Goal: Task Accomplishment & Management: Use online tool/utility

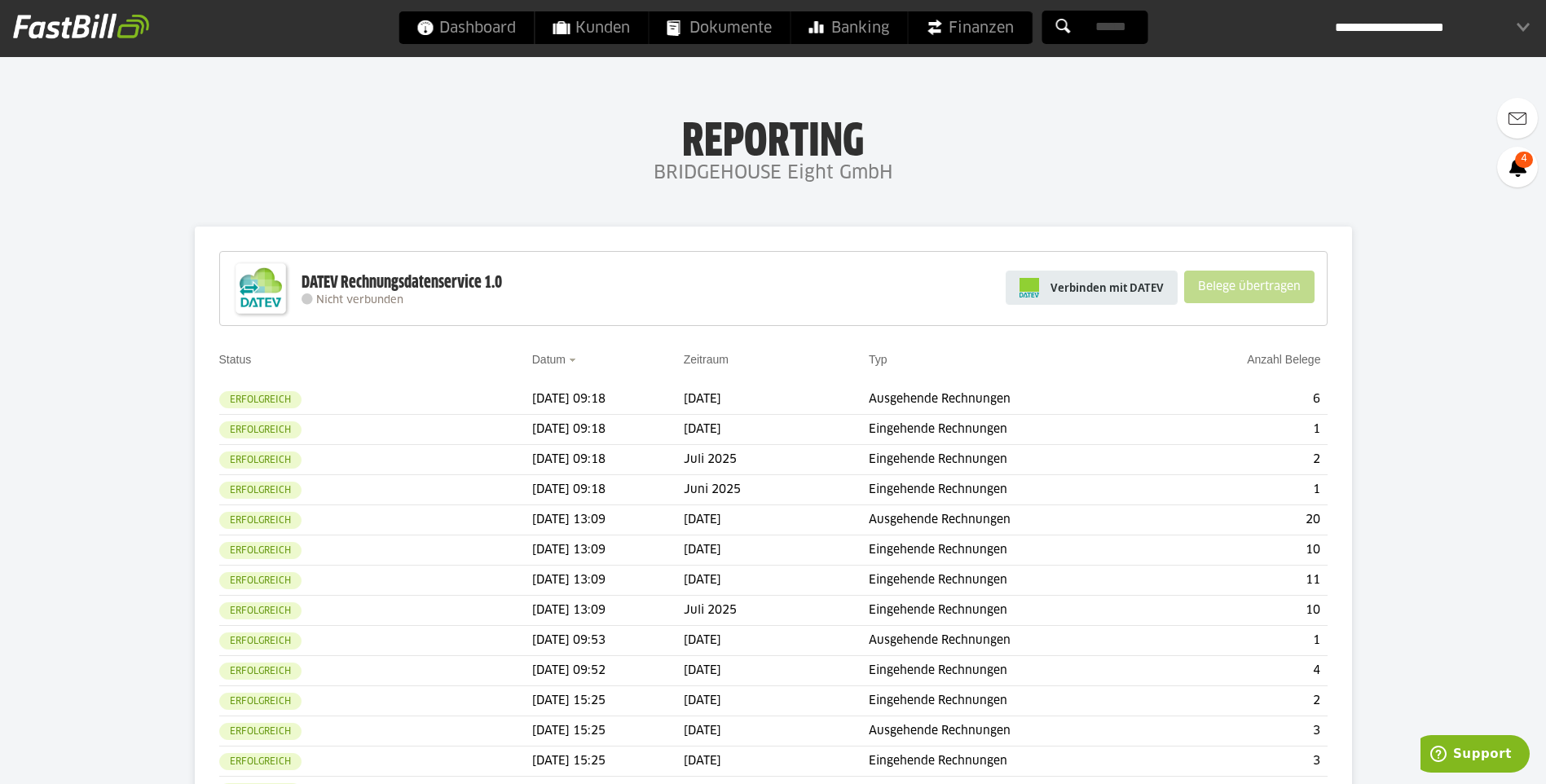
click at [1147, 273] on link "Verbinden mit DATEV" at bounding box center [1091, 288] width 172 height 34
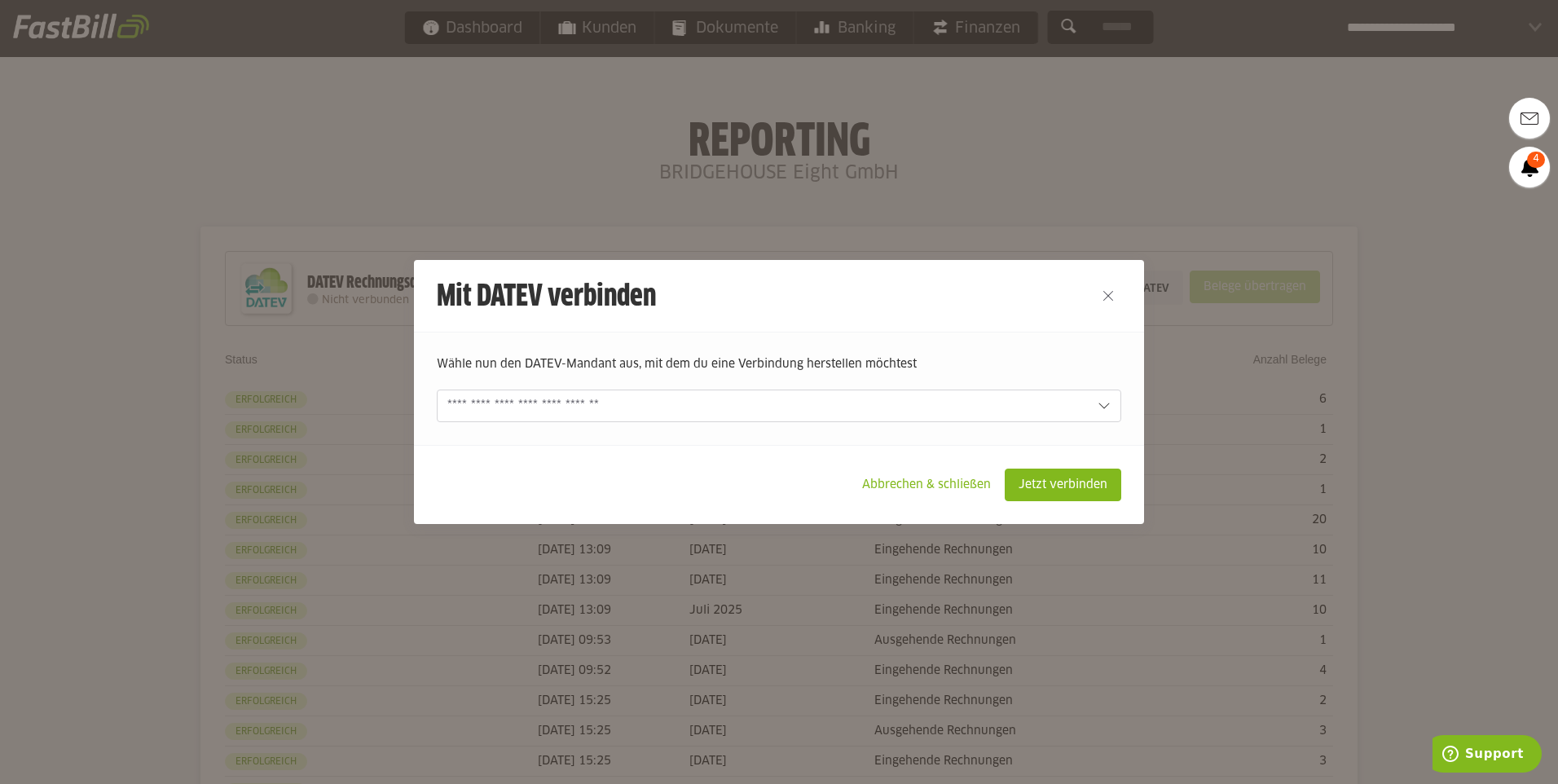
click at [1056, 429] on div "[PERSON_NAME] nun den DATEV-Mandant aus, mit dem du eine Verbindung herstellen …" at bounding box center [779, 389] width 730 height 113
click at [1093, 406] on form "[PERSON_NAME] nun den DATEV-Mandant aus, mit dem du eine Verbindung herstellen …" at bounding box center [779, 389] width 685 height 67
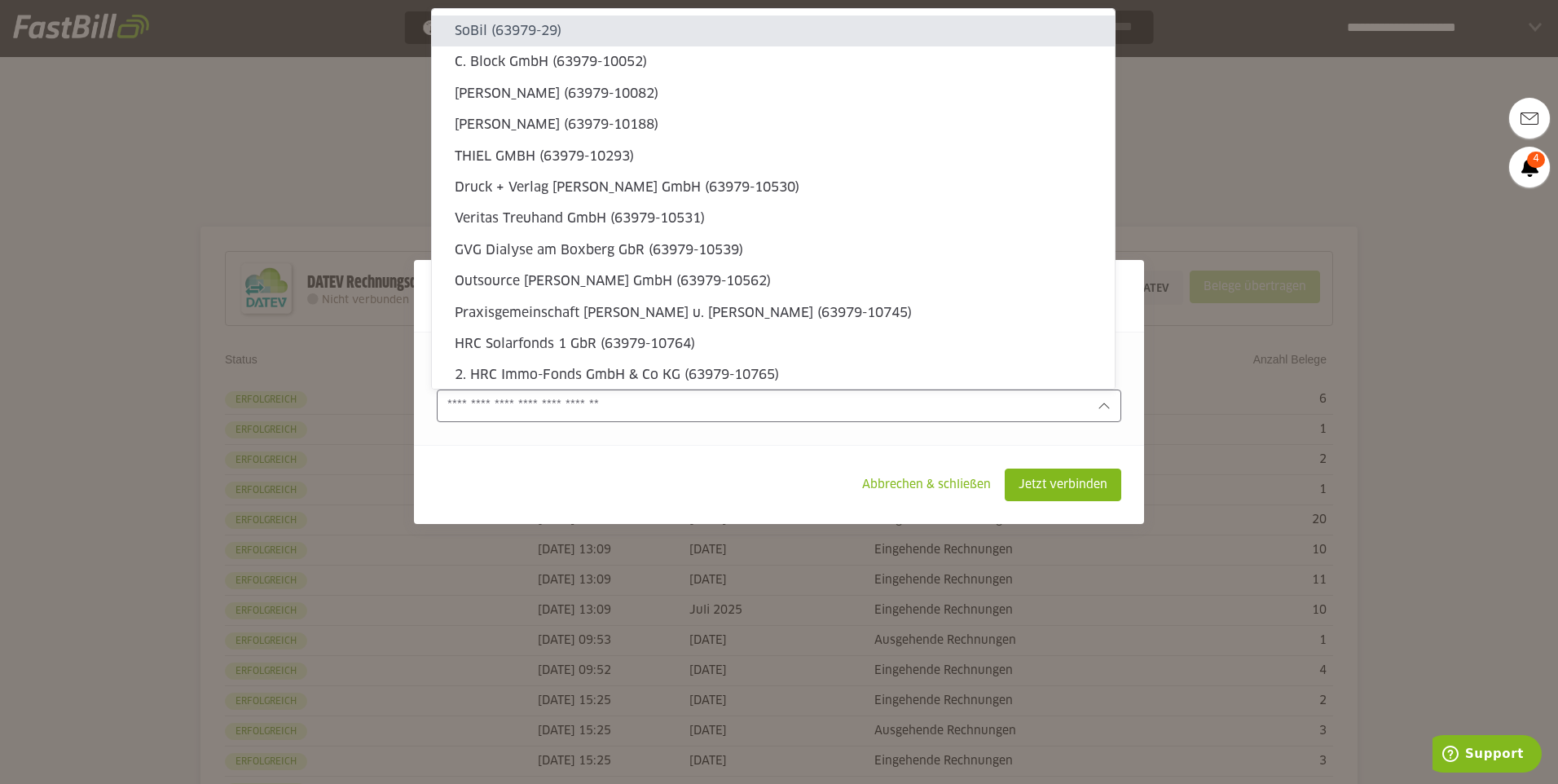
click at [1098, 406] on icon at bounding box center [1104, 406] width 13 height 13
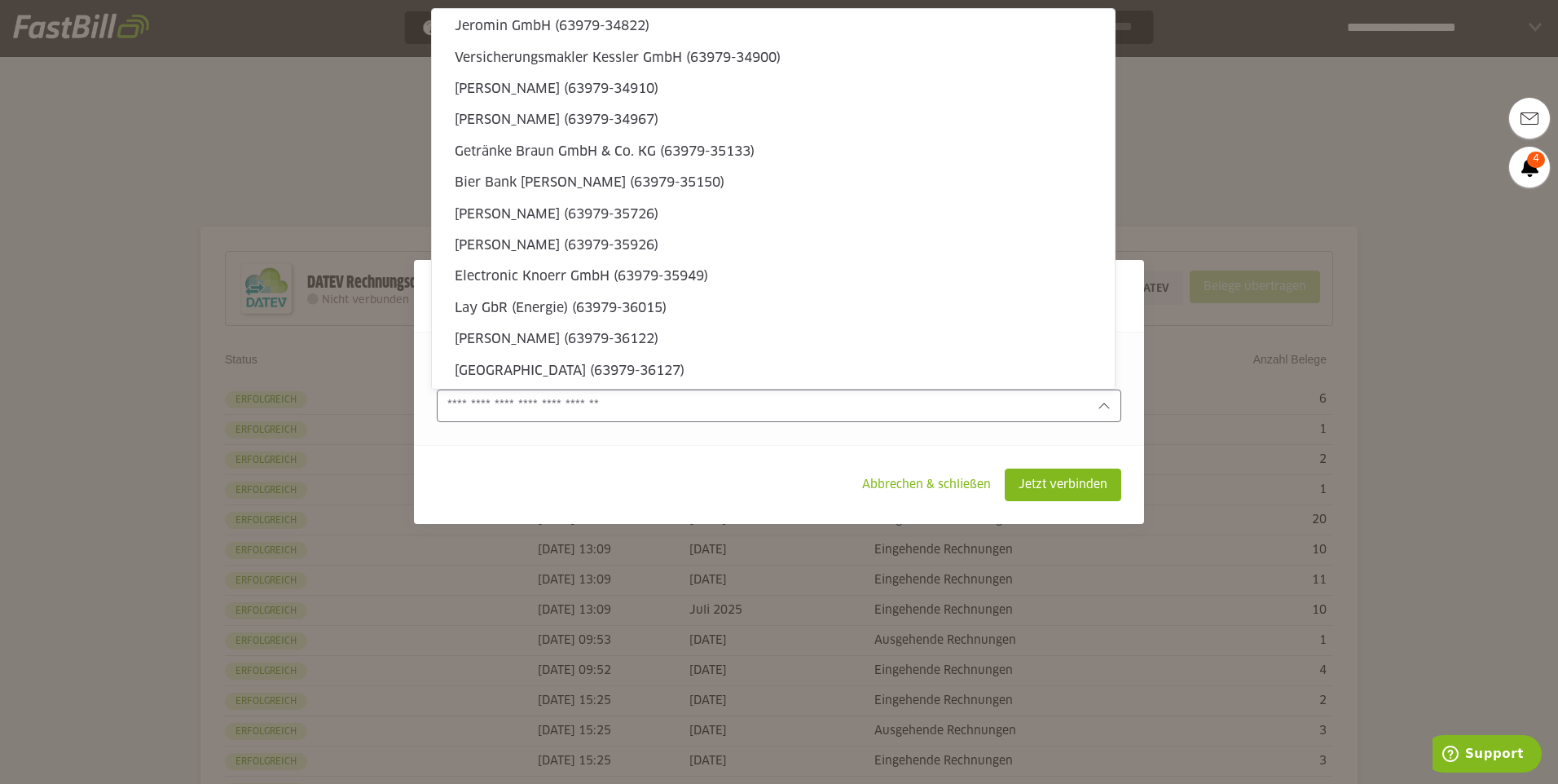
scroll to position [4921, 0]
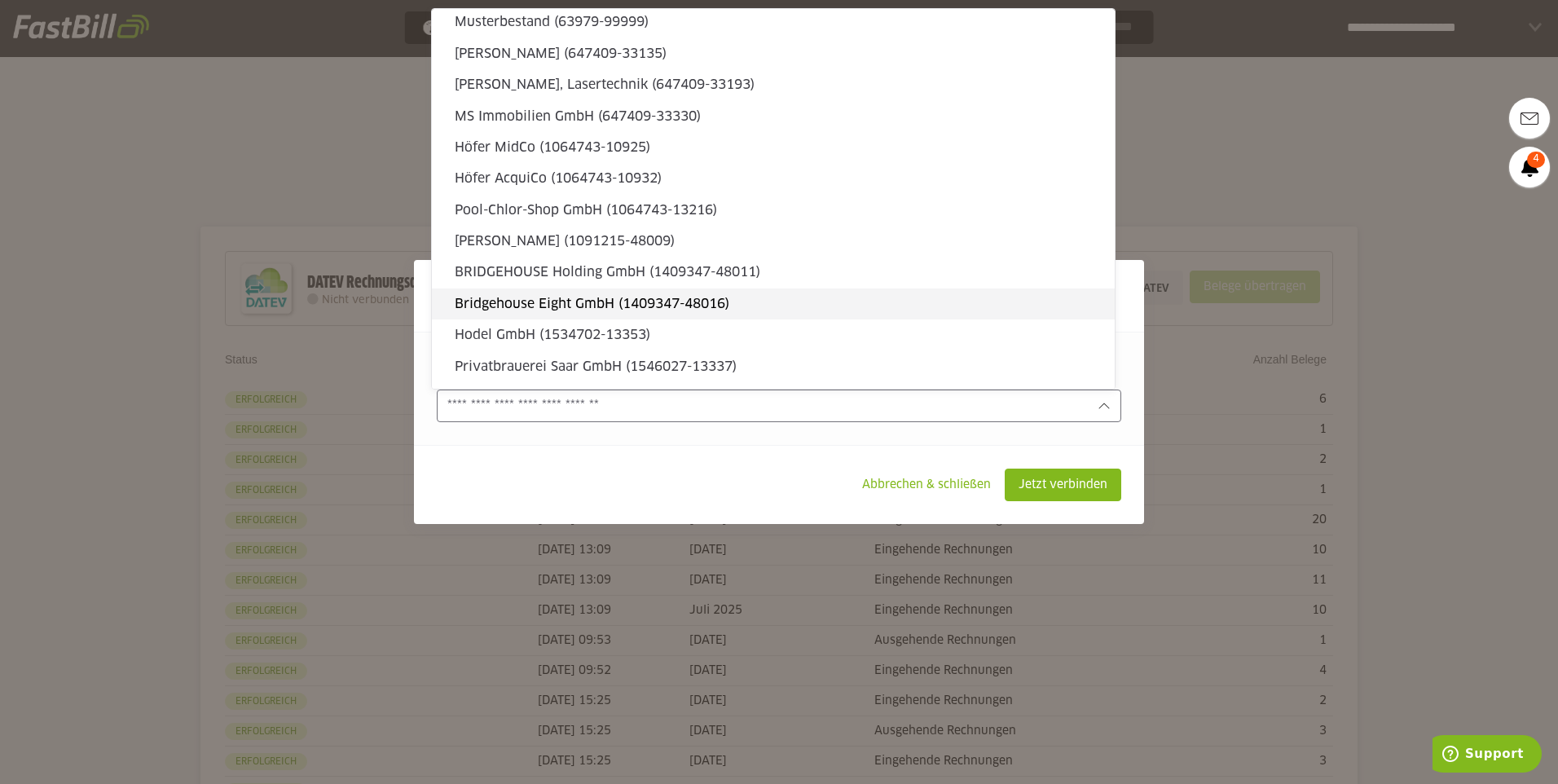
click at [900, 315] on div "Bridgehouse Eight GmbH (1409347-48016)" at bounding box center [773, 304] width 683 height 31
type input "**********"
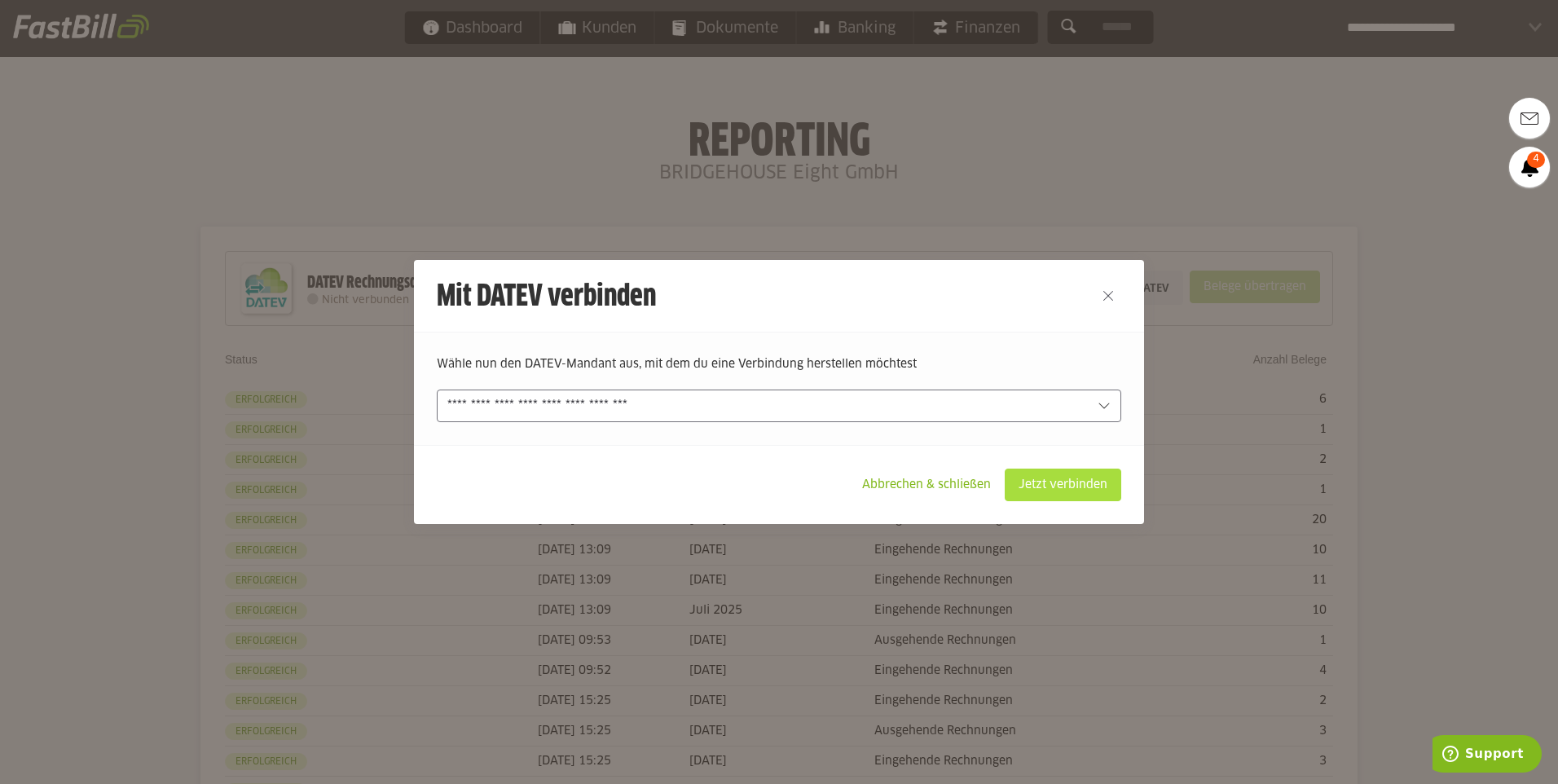
click at [1029, 478] on slot "Jetzt verbinden" at bounding box center [1064, 484] width 115 height 31
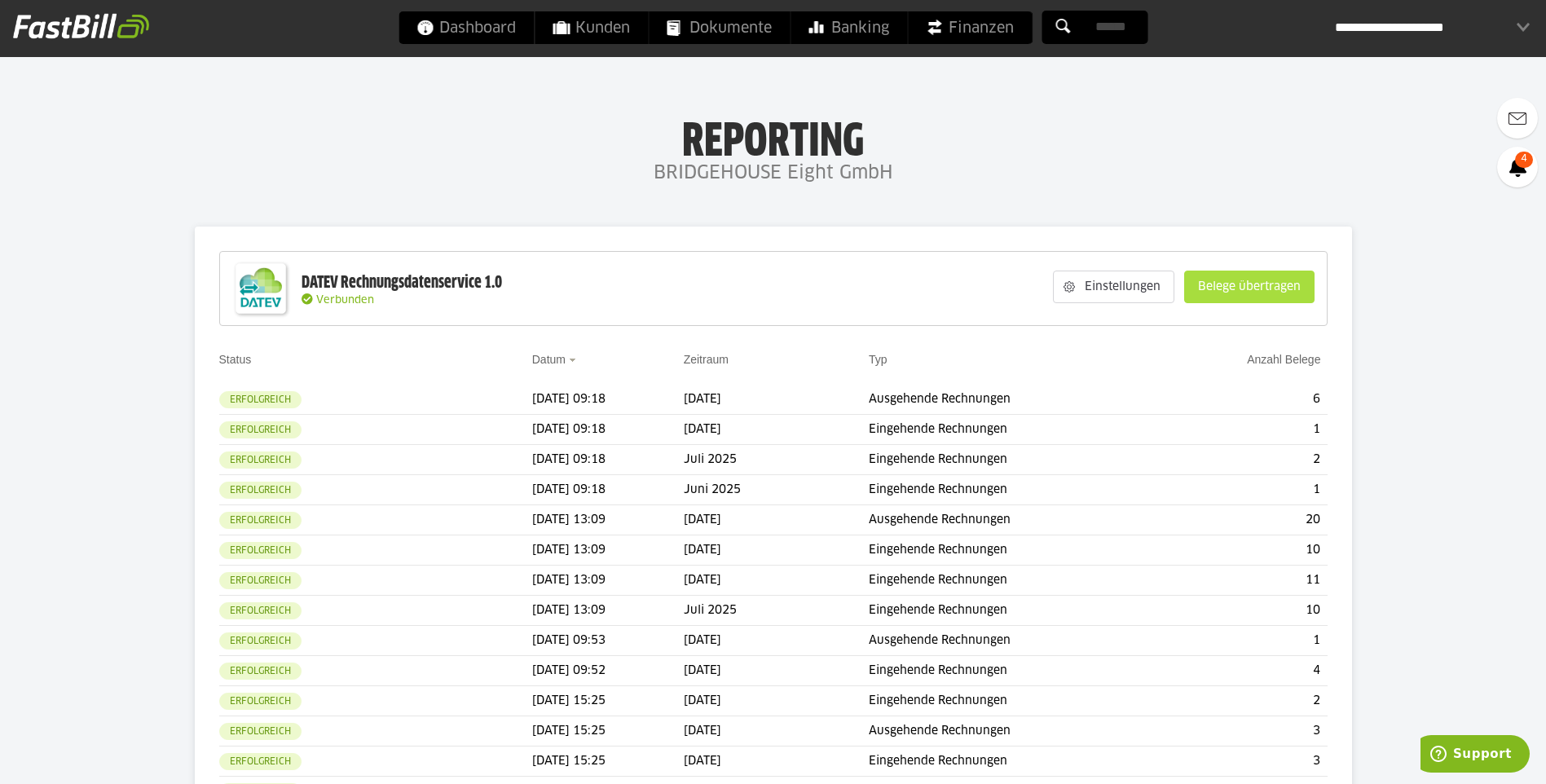
click at [1278, 285] on slot "Belege übertragen" at bounding box center [1250, 287] width 129 height 31
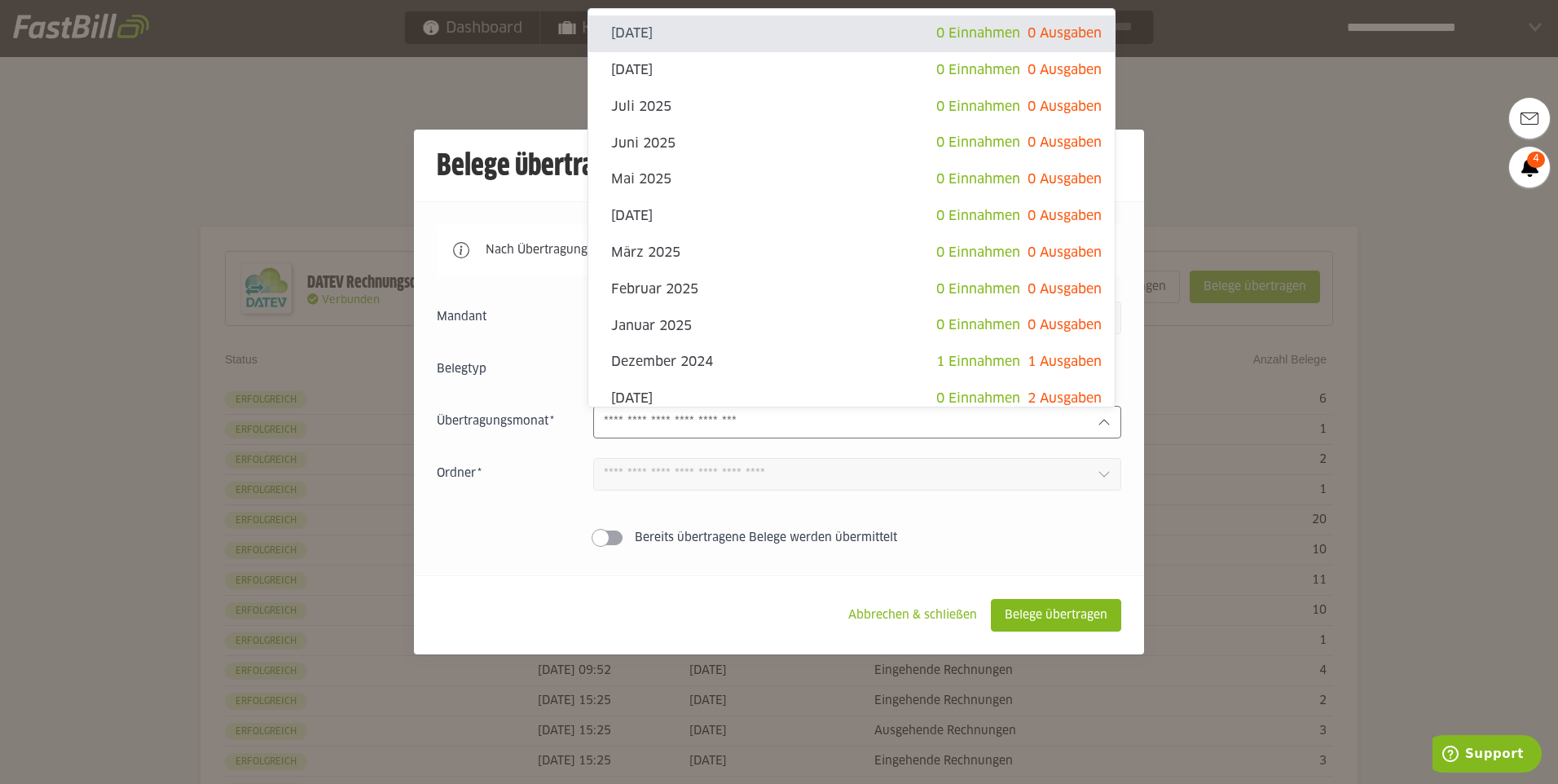
click at [1016, 410] on div at bounding box center [858, 422] width 528 height 33
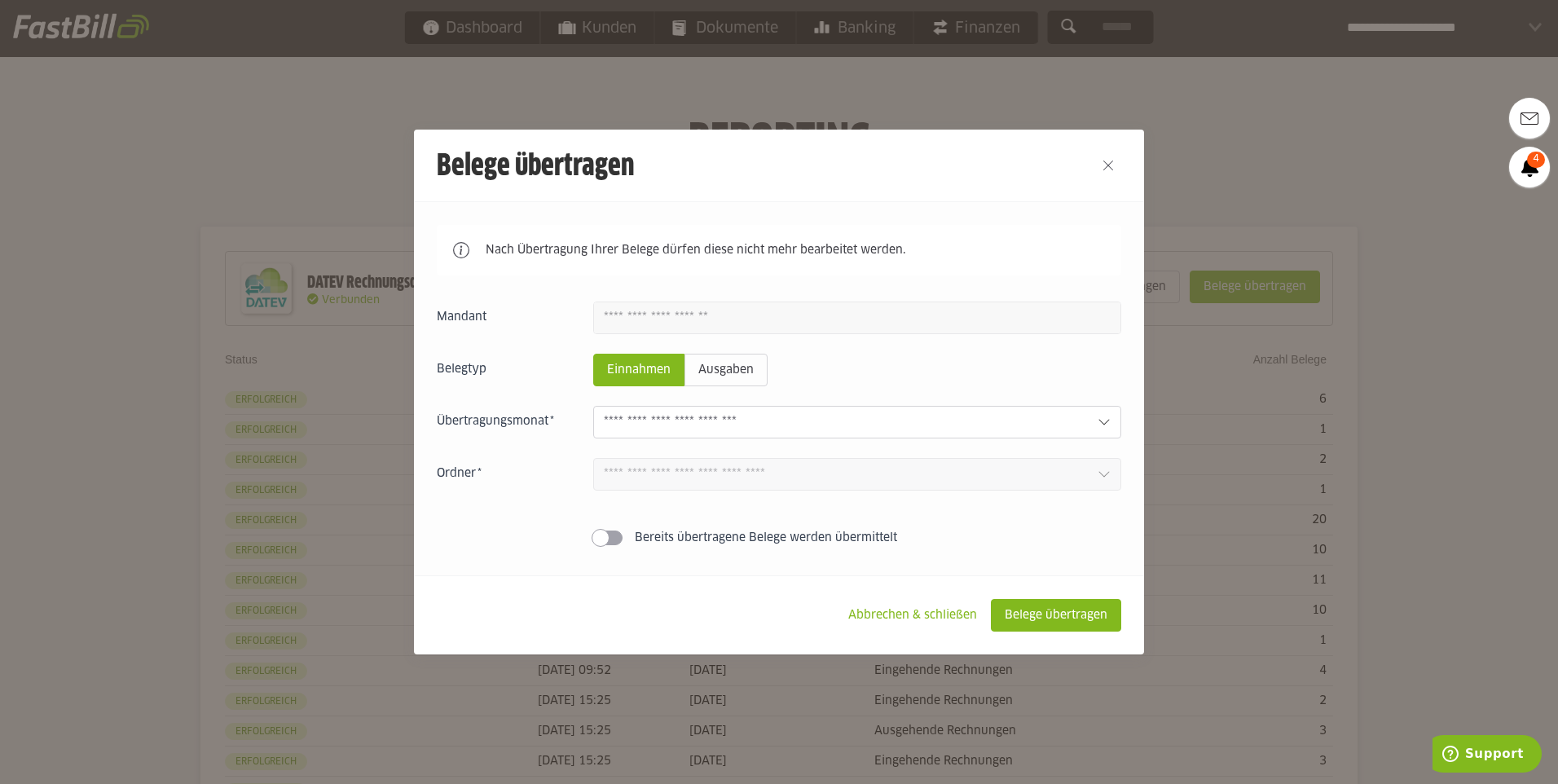
click at [1290, 63] on div at bounding box center [779, 392] width 1558 height 784
